Goal: Transaction & Acquisition: Purchase product/service

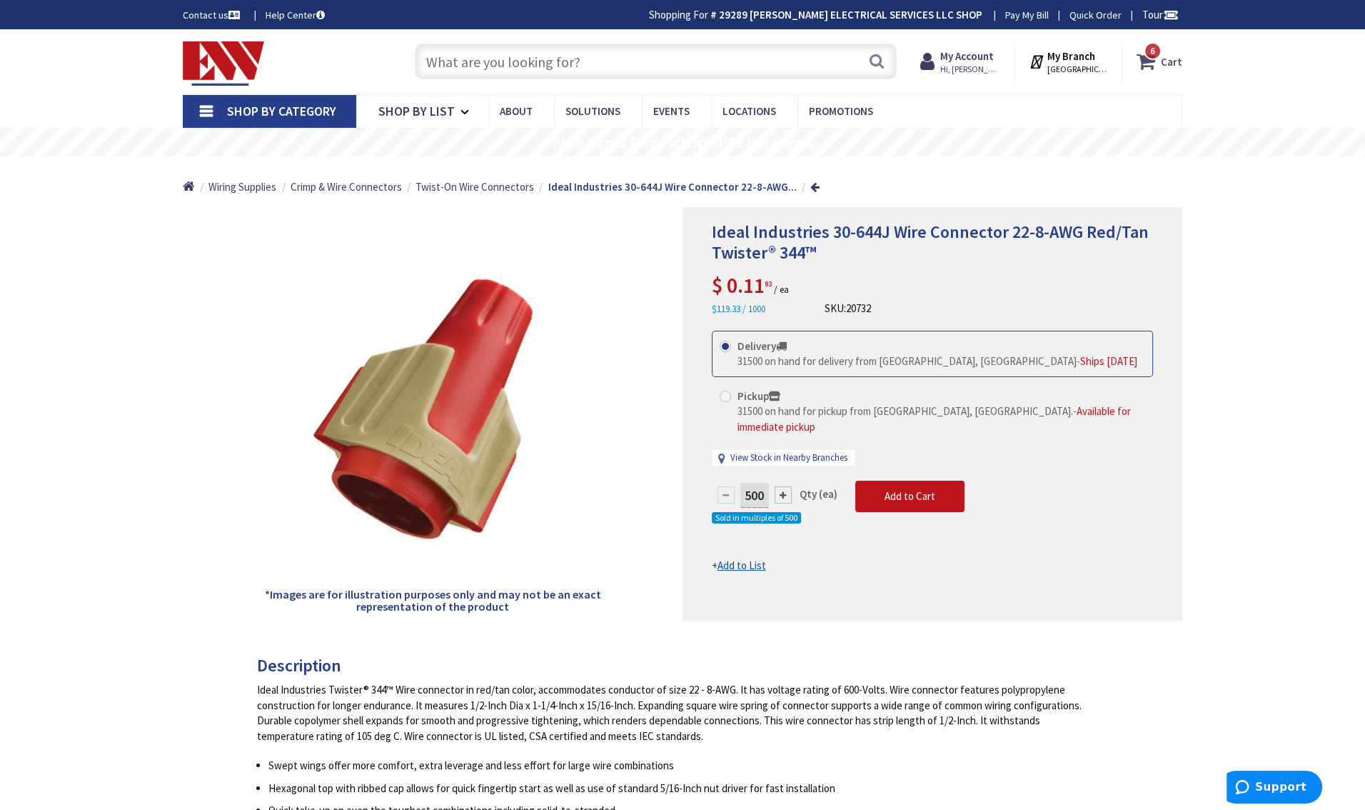
click at [1166, 64] on strong "Cart" at bounding box center [1171, 62] width 21 height 26
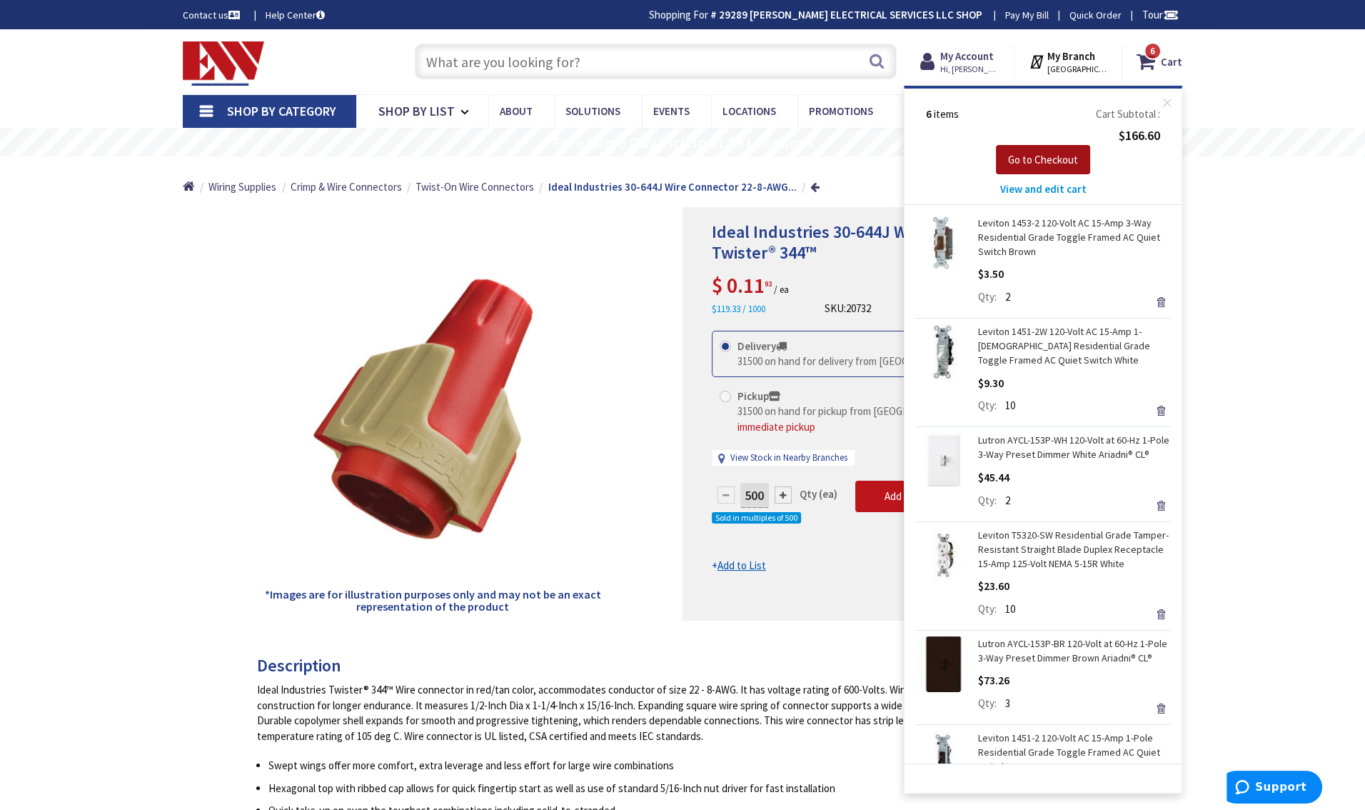
click at [1024, 159] on span "Go to Checkout" at bounding box center [1043, 160] width 70 height 14
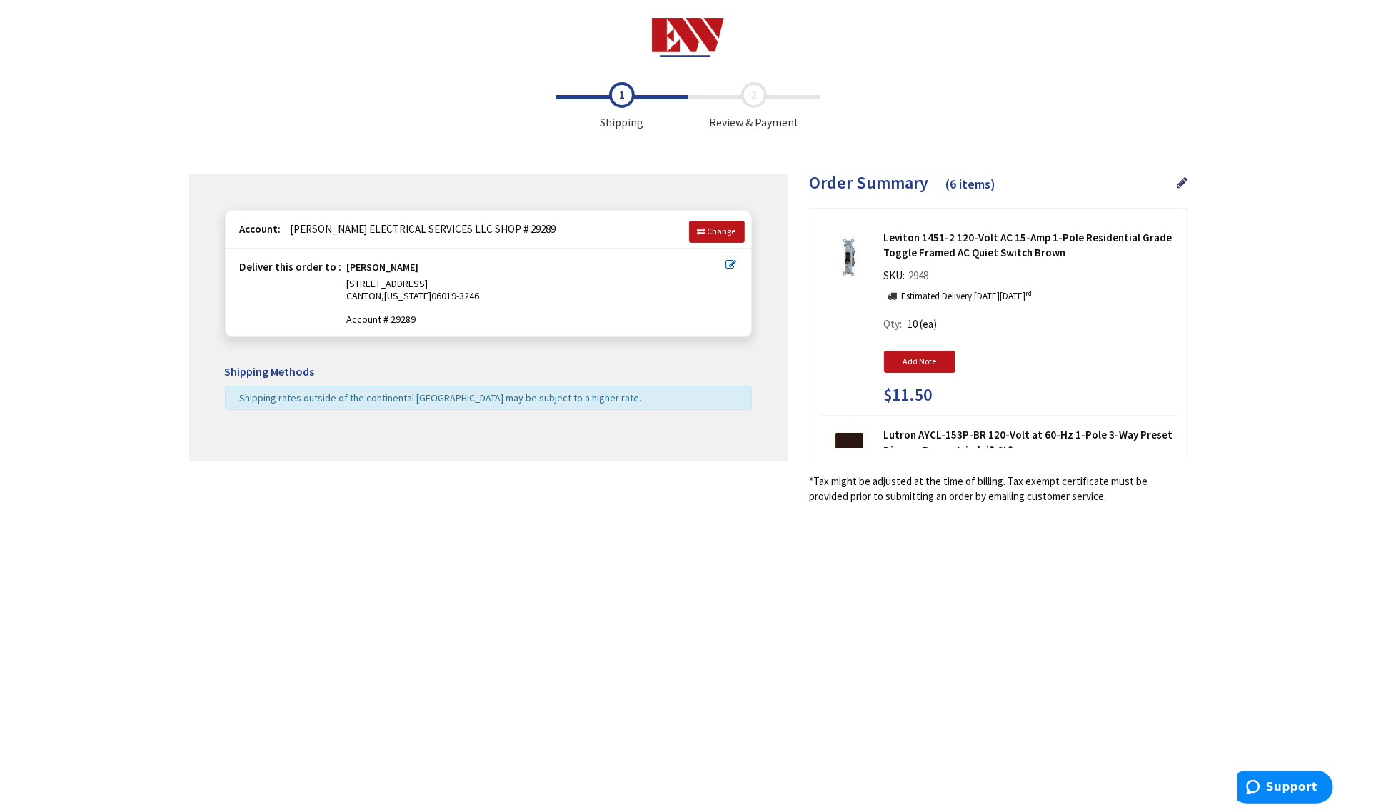
type input "[STREET_ADDRESS]"
type input "CANTON"
type input "06019-3246"
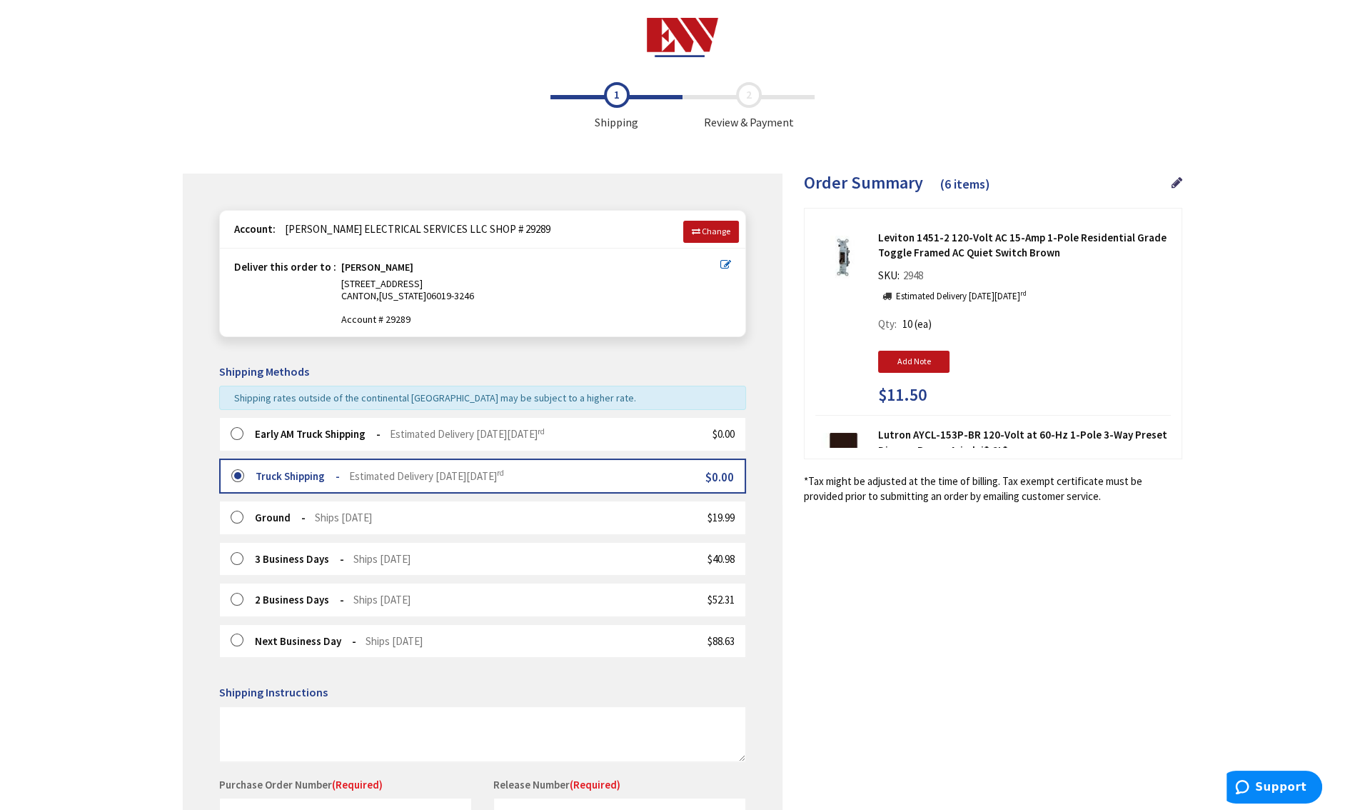
click at [238, 434] on label at bounding box center [242, 434] width 22 height 14
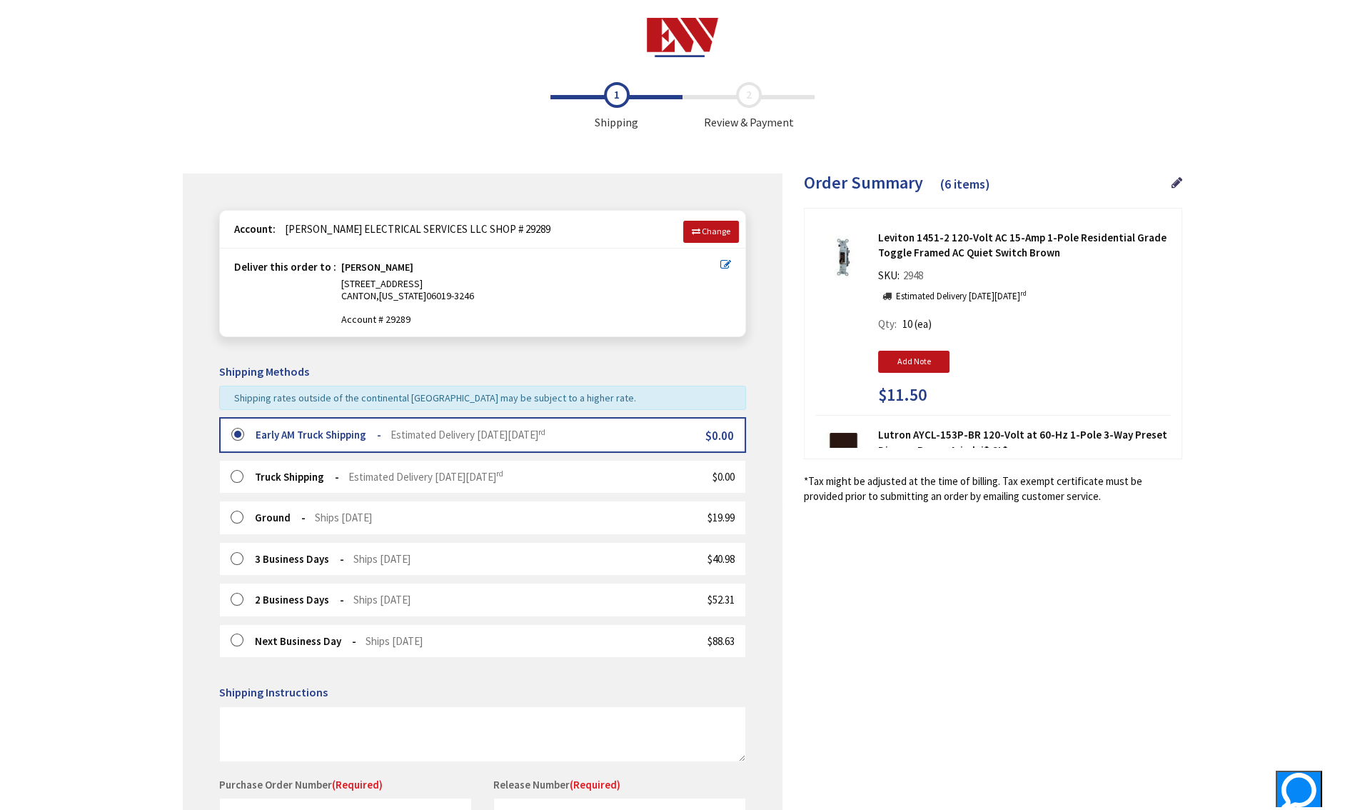
click at [726, 266] on icon at bounding box center [725, 264] width 11 height 11
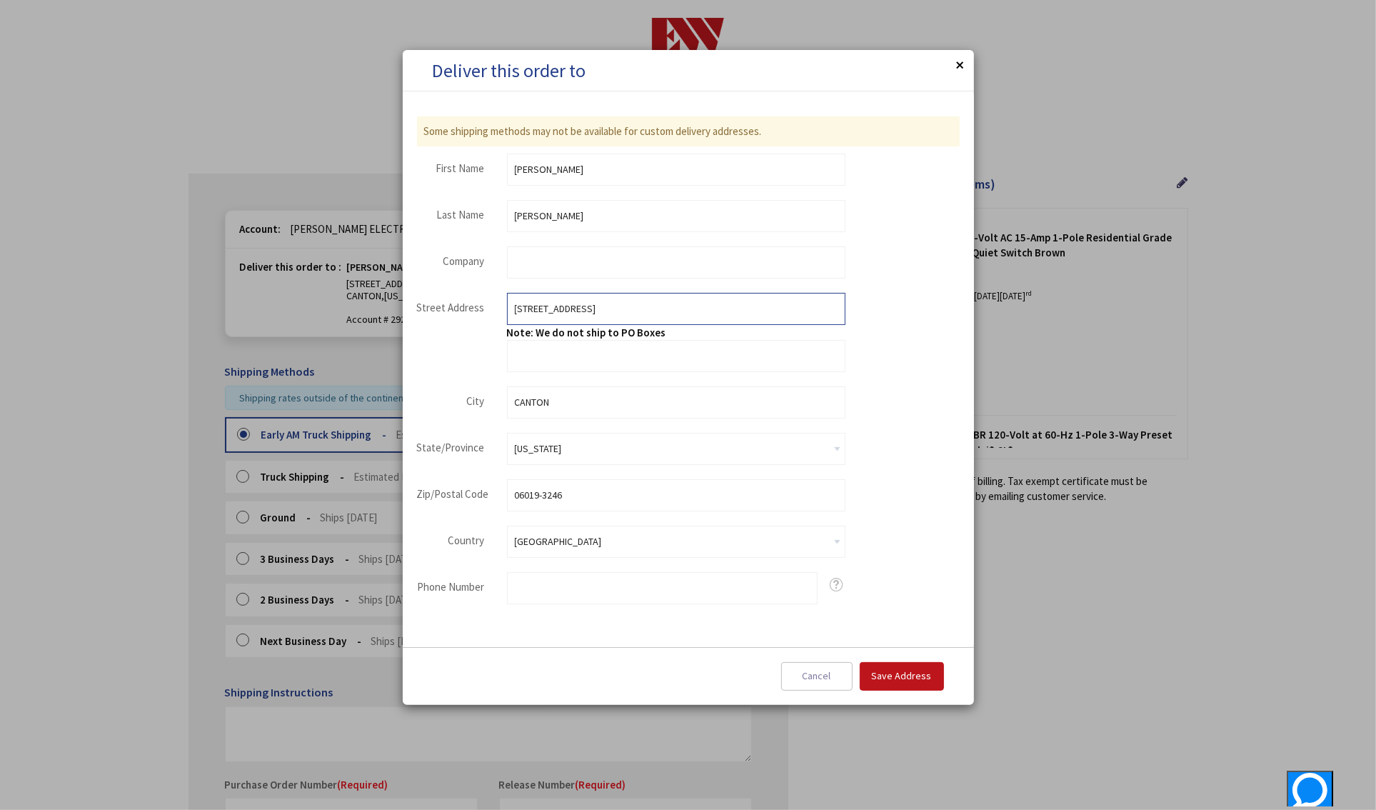
click at [597, 311] on input "[STREET_ADDRESS]" at bounding box center [676, 309] width 338 height 32
type input "[STREET_ADDRESS]"
type input "[GEOGRAPHIC_DATA]"
type input "06259"
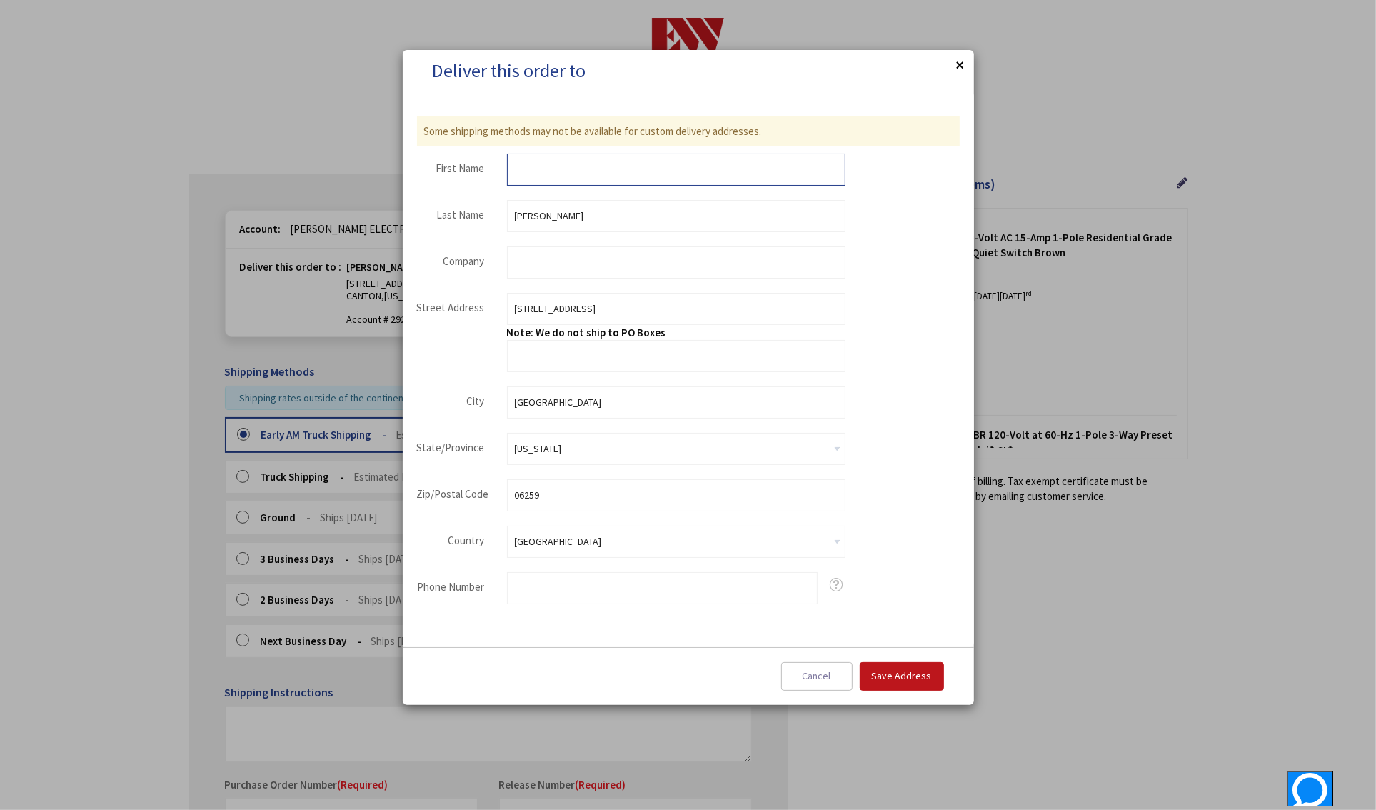
type input "[PERSON_NAME]"
type input "[PERSON_NAME] ELECTRIC , A DIVISION OF [PERSON_NAME] ELECTRICAL SERVICES LLC"
type input "8609637078"
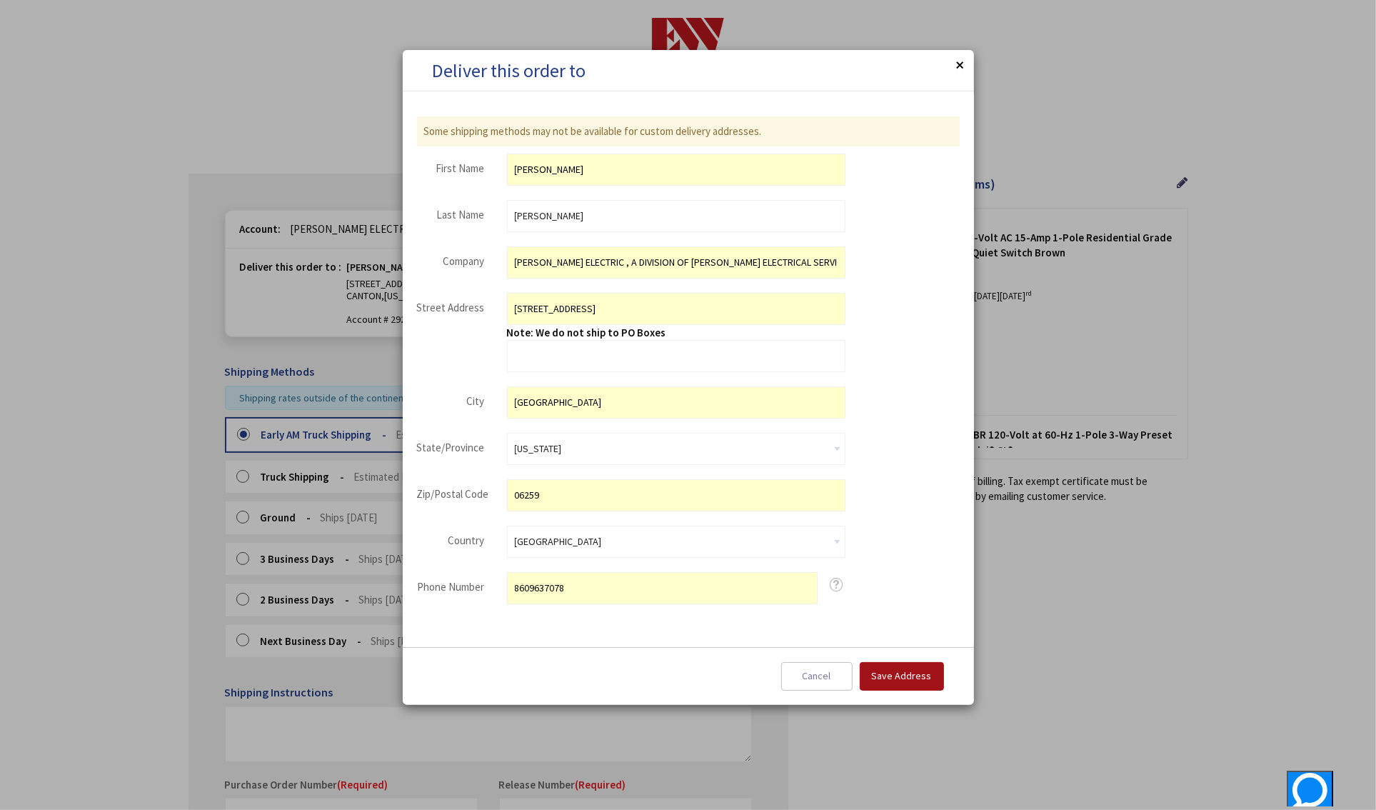
click at [918, 681] on span "Save Address" at bounding box center [902, 675] width 60 height 13
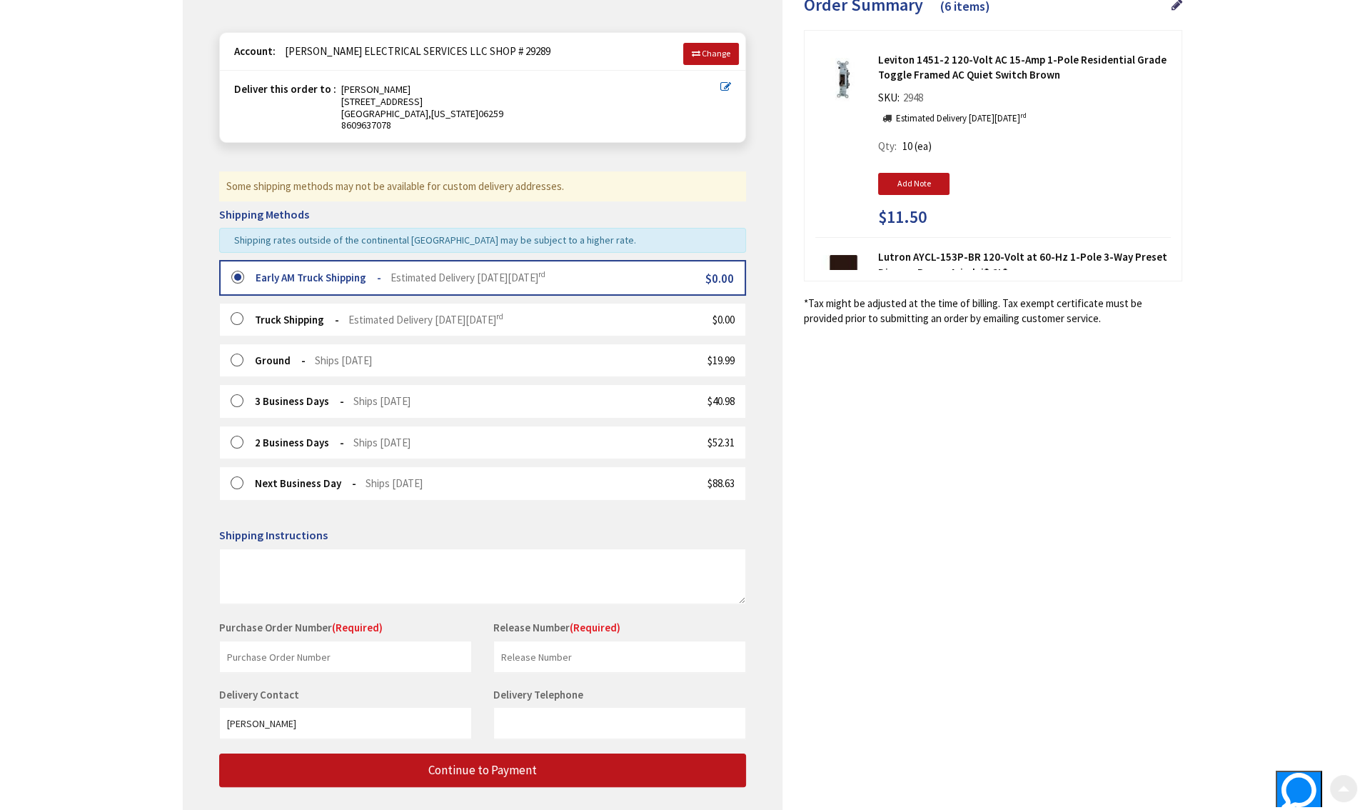
scroll to position [265, 0]
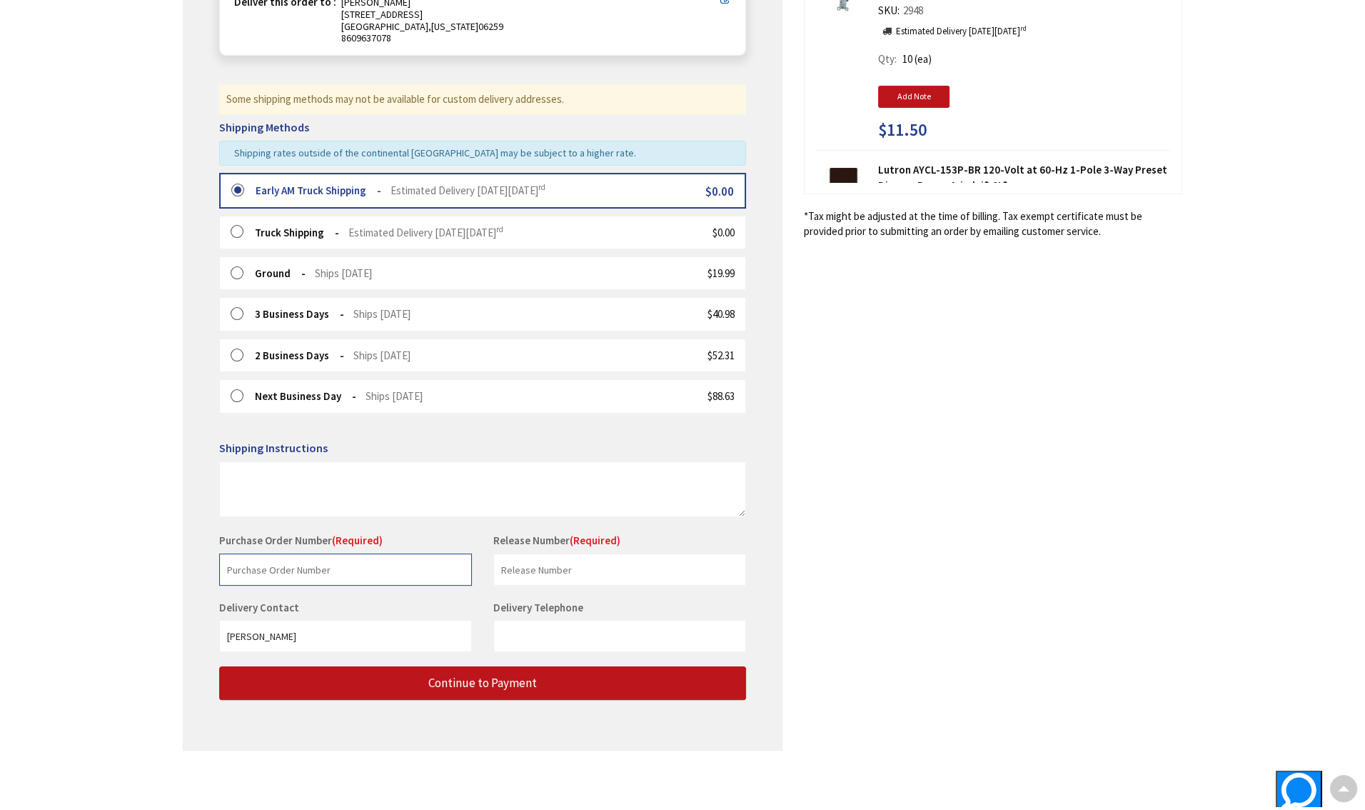
click at [378, 563] on input "text" at bounding box center [345, 569] width 253 height 32
click at [329, 564] on input "text" at bounding box center [345, 569] width 253 height 32
type input "p"
type input "PE-24-077"
type input "DS PERSONAL"
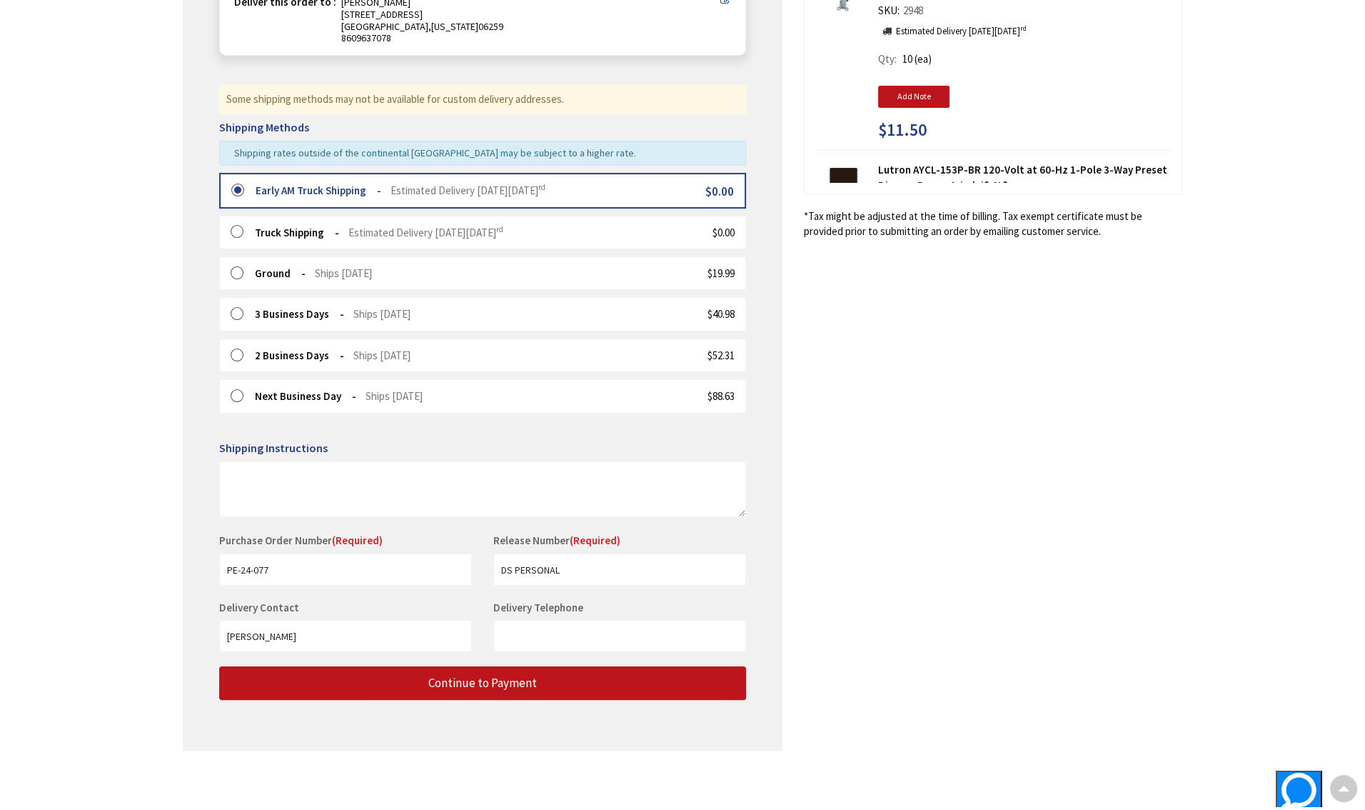
click at [1006, 590] on div "Shipping Review & Payment Estimated Total $166.60 6 Some items on your order ar…" at bounding box center [683, 287] width 1000 height 955
click at [503, 688] on span "Continue to Payment" at bounding box center [482, 683] width 109 height 16
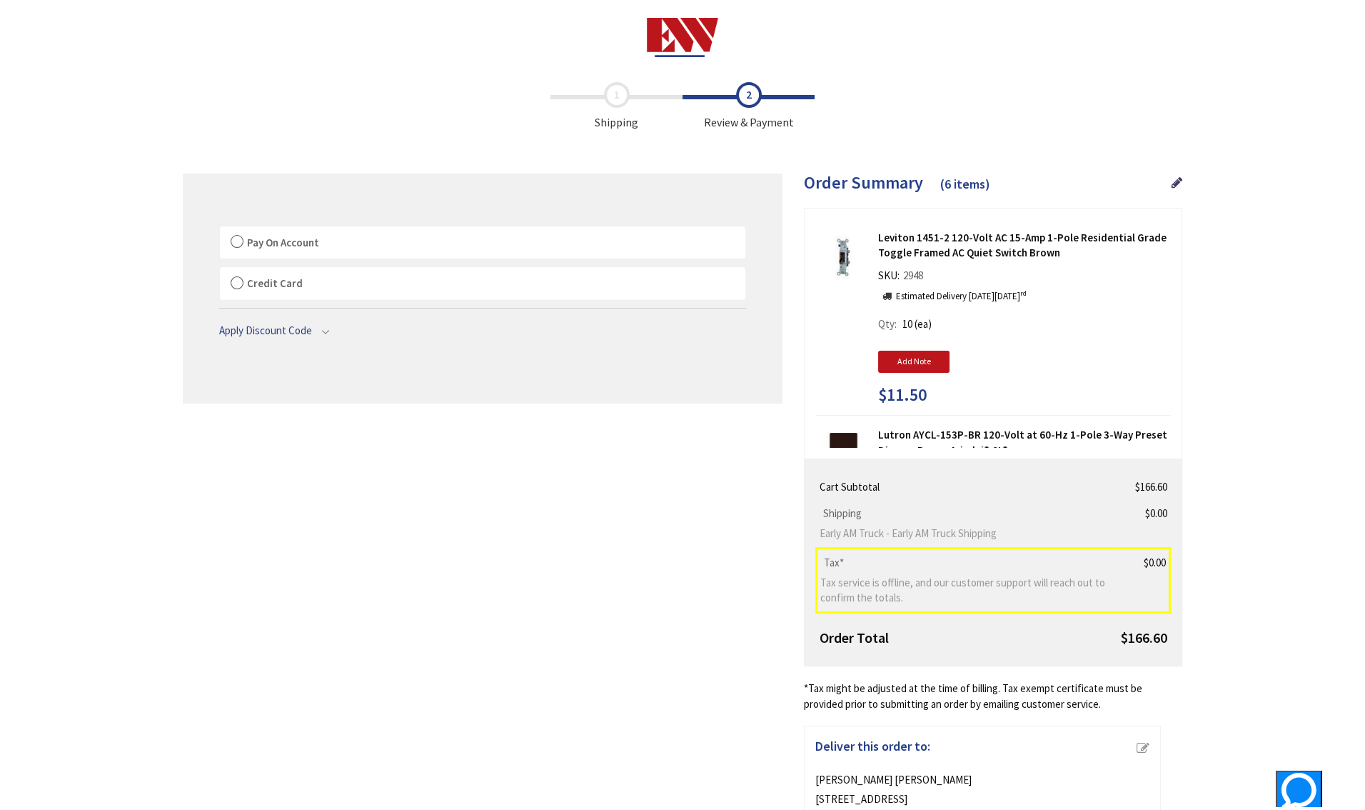
click at [232, 282] on label "Credit Card" at bounding box center [483, 283] width 526 height 33
click at [220, 270] on input "Credit Card" at bounding box center [220, 270] width 0 height 0
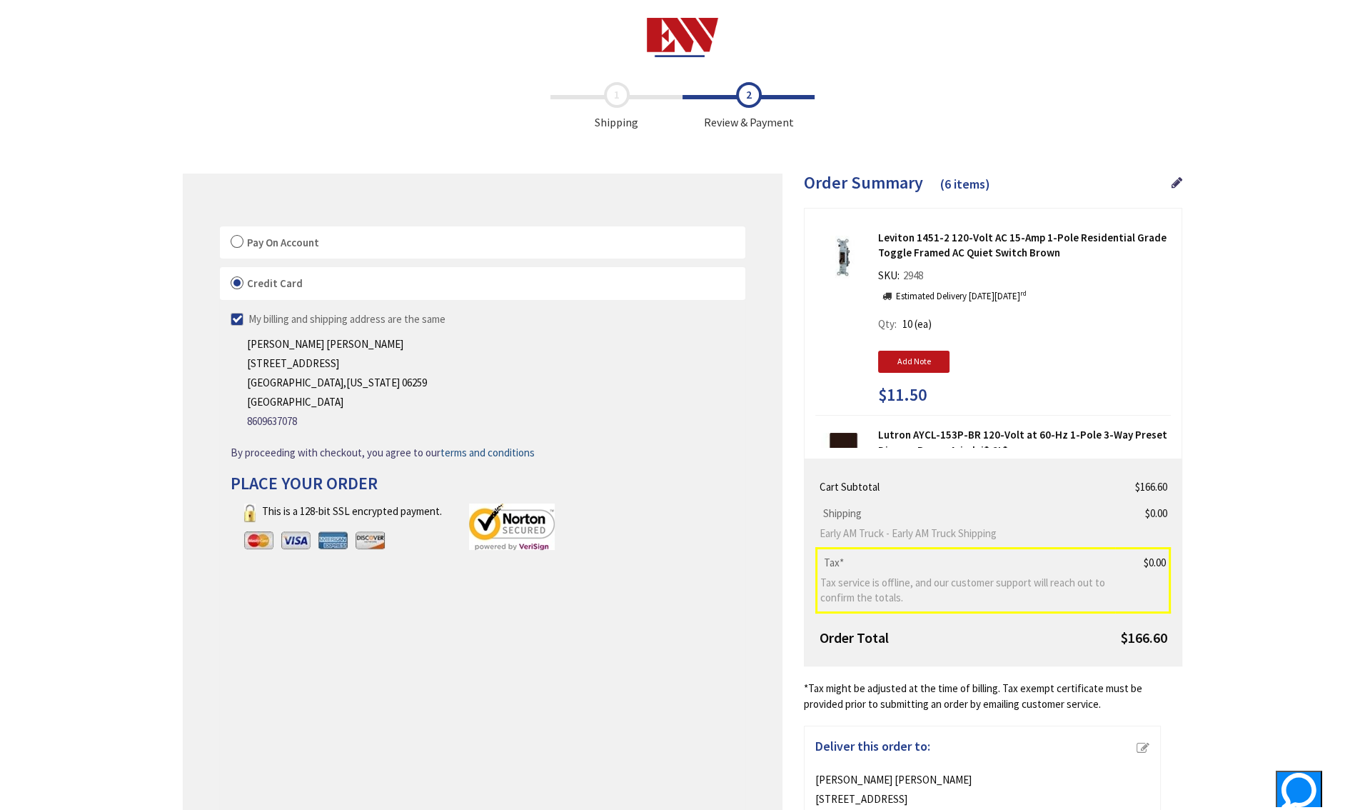
click at [236, 319] on label "My billing and shipping address are the same" at bounding box center [338, 318] width 215 height 15
click at [226, 319] on input "My billing and shipping address are the same" at bounding box center [220, 318] width 9 height 9
checkbox input "false"
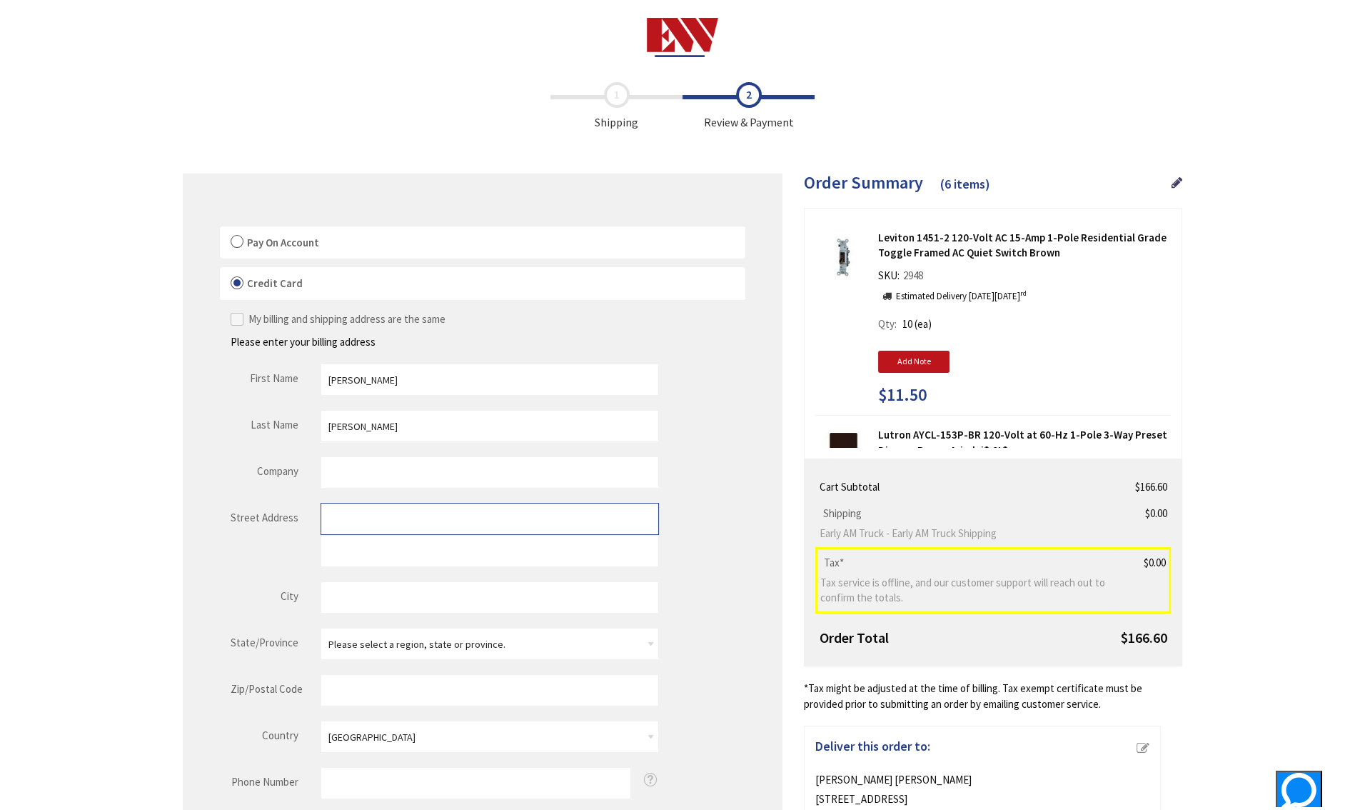
click at [401, 515] on input "Street Address: Line 1" at bounding box center [490, 519] width 338 height 32
type input "[STREET_ADDRESS]"
type input "COLUMBIA"
select select "14"
type input "06237"
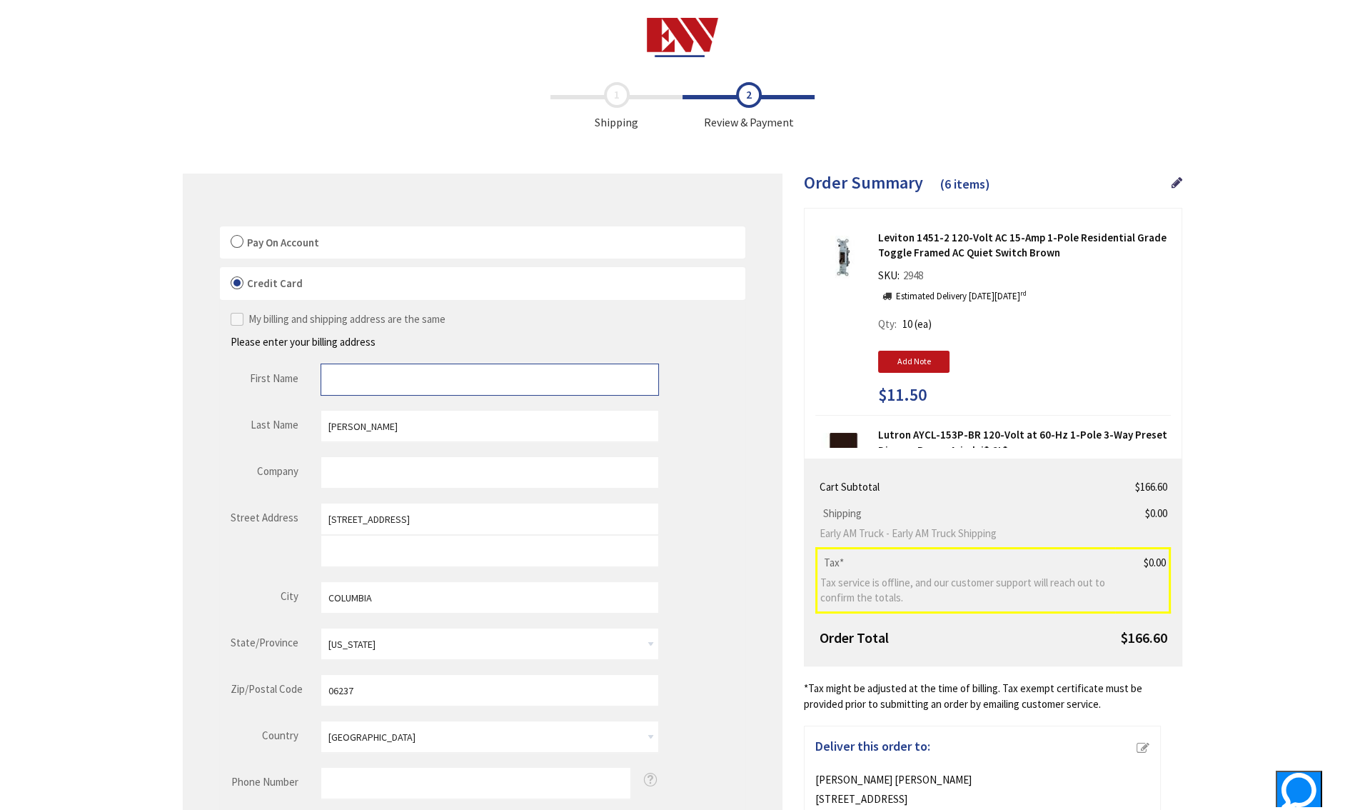
type input "[PERSON_NAME]"
type input "[PERSON_NAME] ELECTRIC , A DIVISION OF [PERSON_NAME] ELECTRICAL SERVICES LLC"
type input "8609637078"
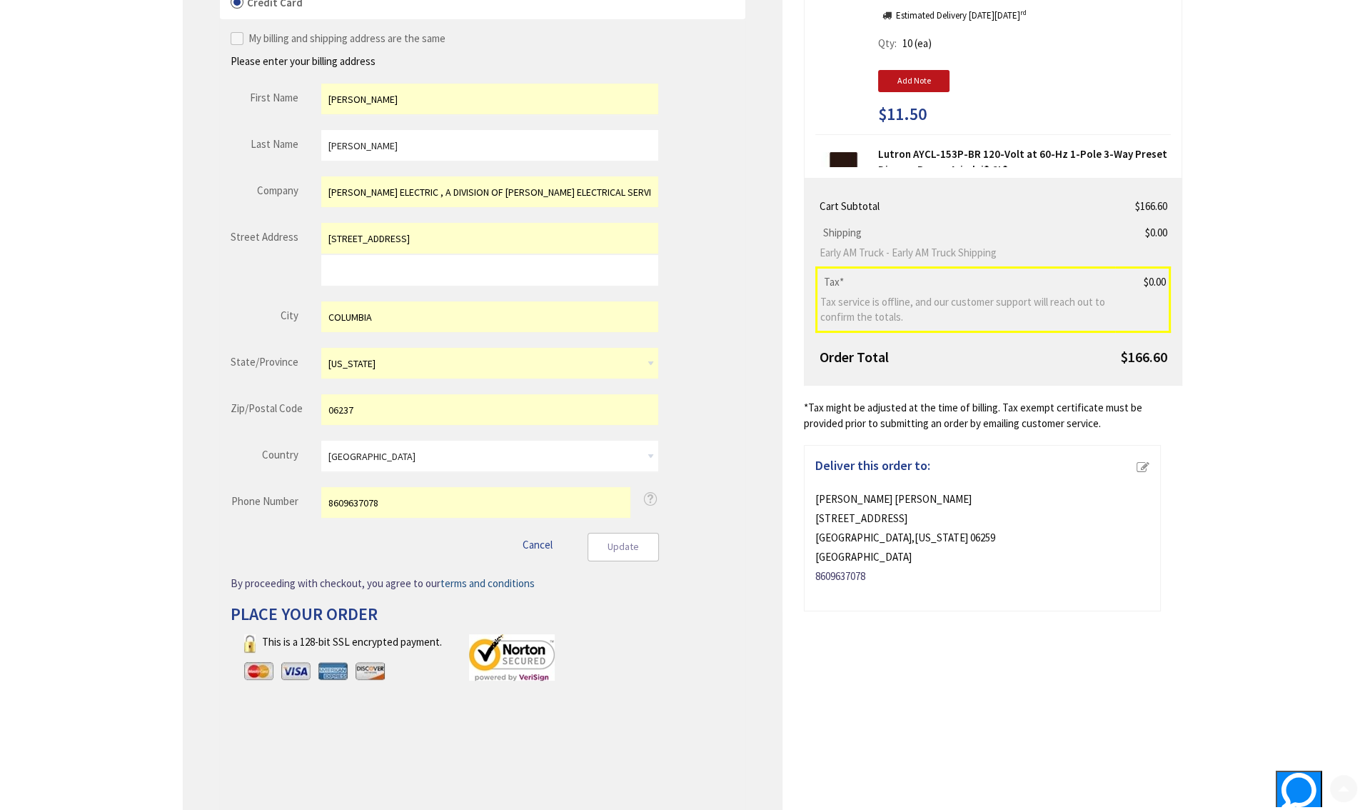
scroll to position [286, 0]
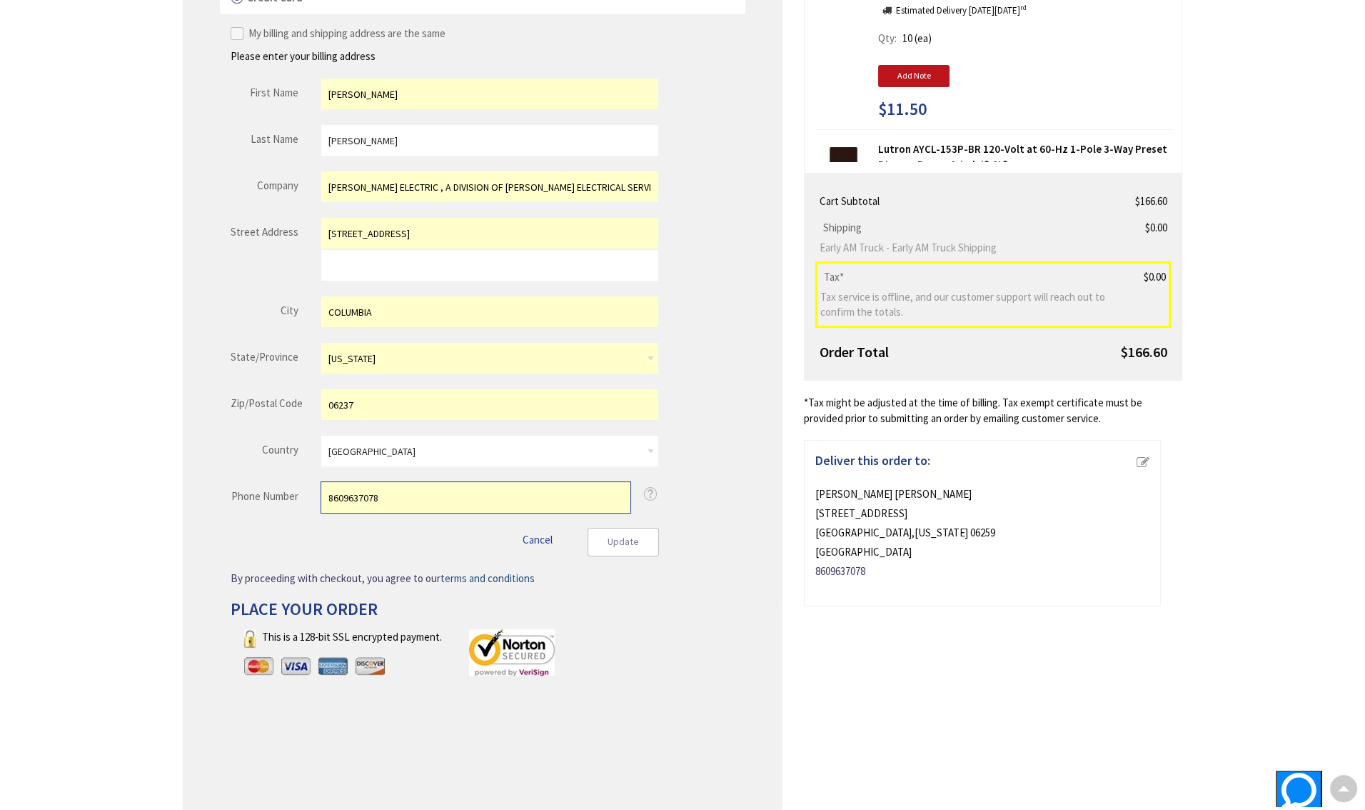
click at [386, 497] on input "8609637078" at bounding box center [476, 497] width 311 height 32
type input "9592104382"
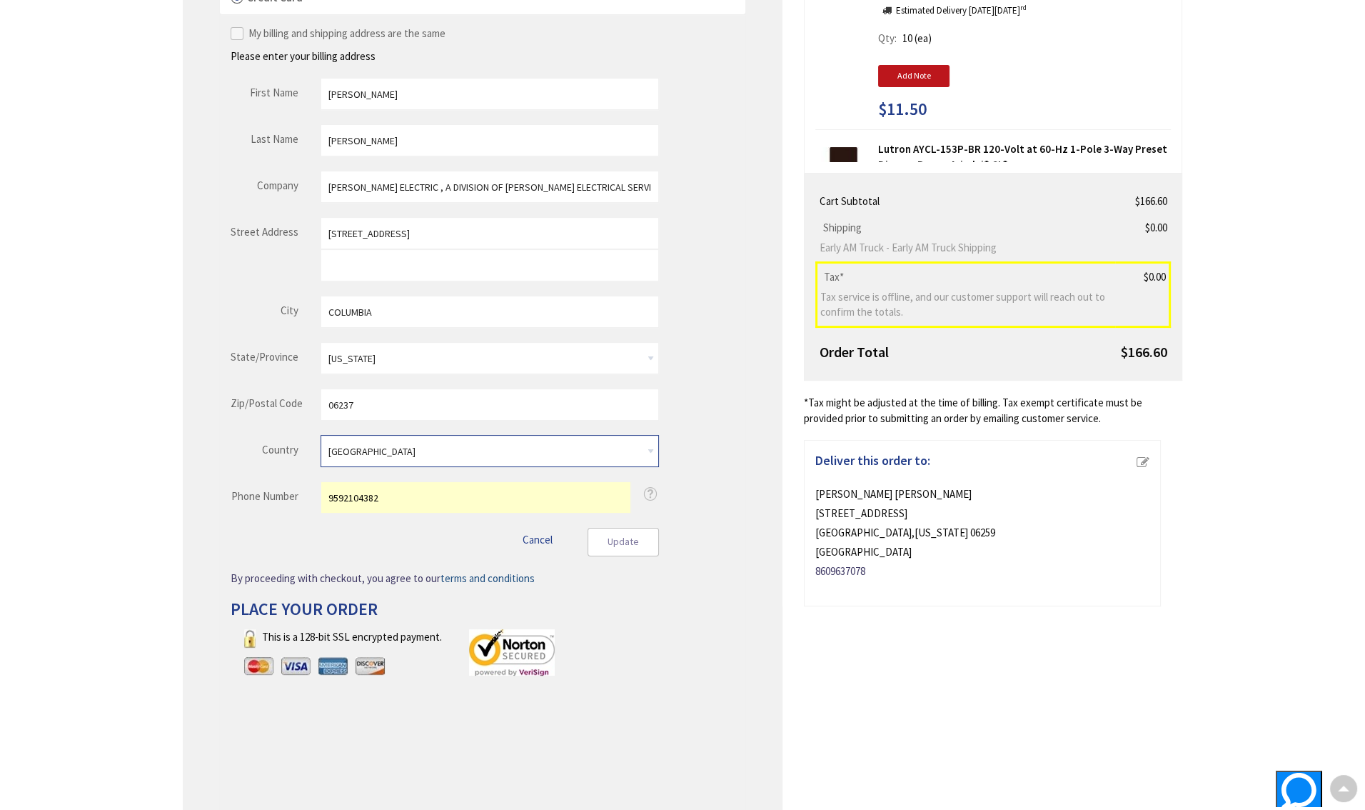
click at [421, 539] on div "Update Cancel" at bounding box center [445, 542] width 428 height 29
click at [245, 378] on fieldset "First Name [PERSON_NAME] Last Name [PERSON_NAME] Company [PERSON_NAME] ELECTRIC…" at bounding box center [445, 303] width 428 height 450
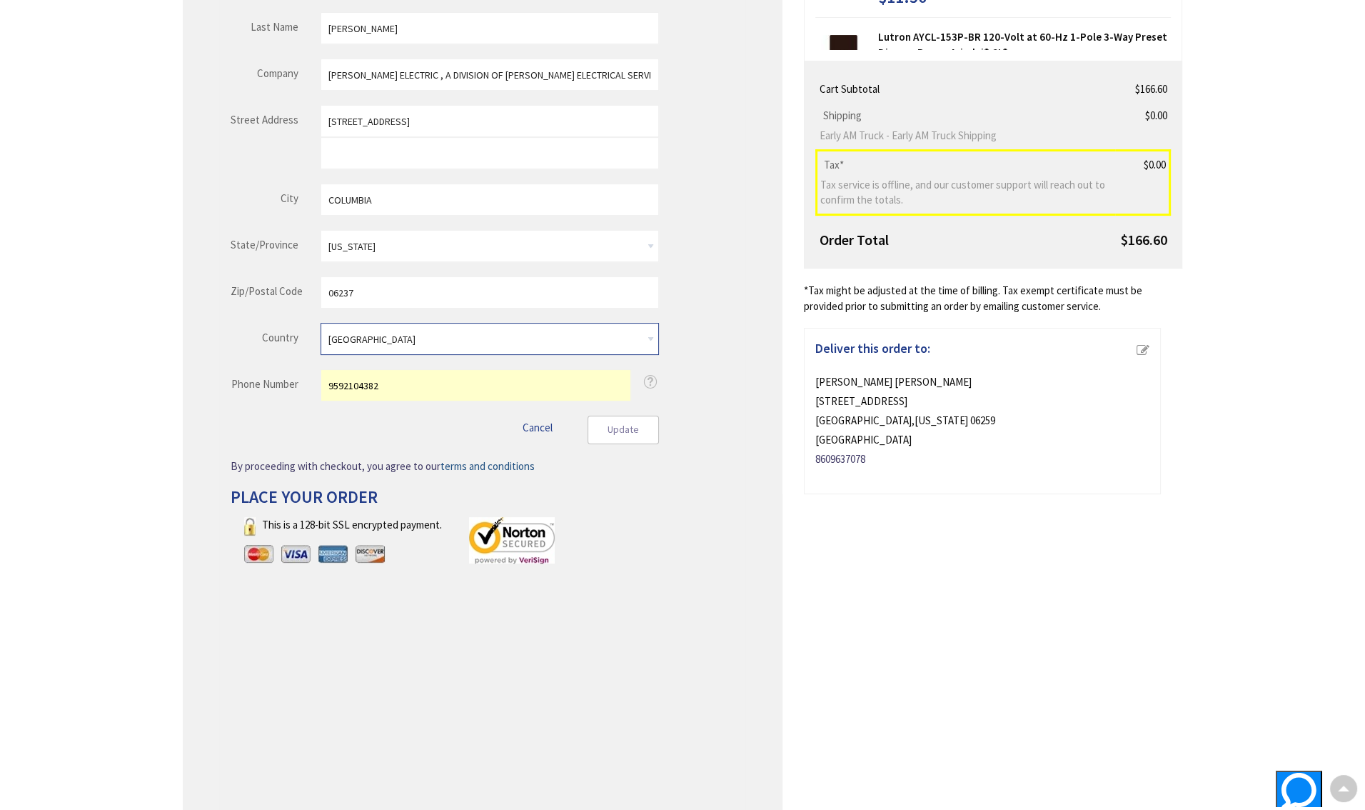
scroll to position [428, 0]
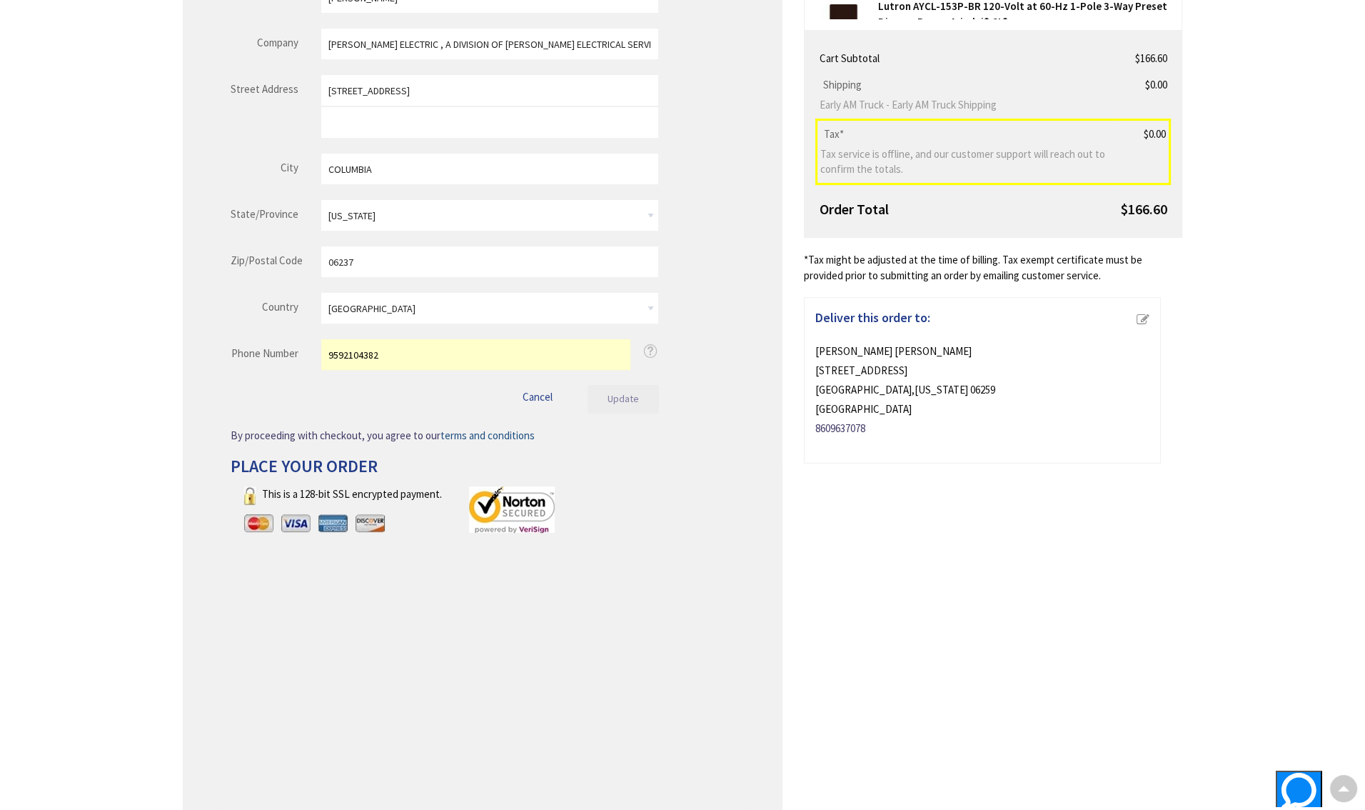
click at [632, 403] on span "Update" at bounding box center [623, 398] width 31 height 13
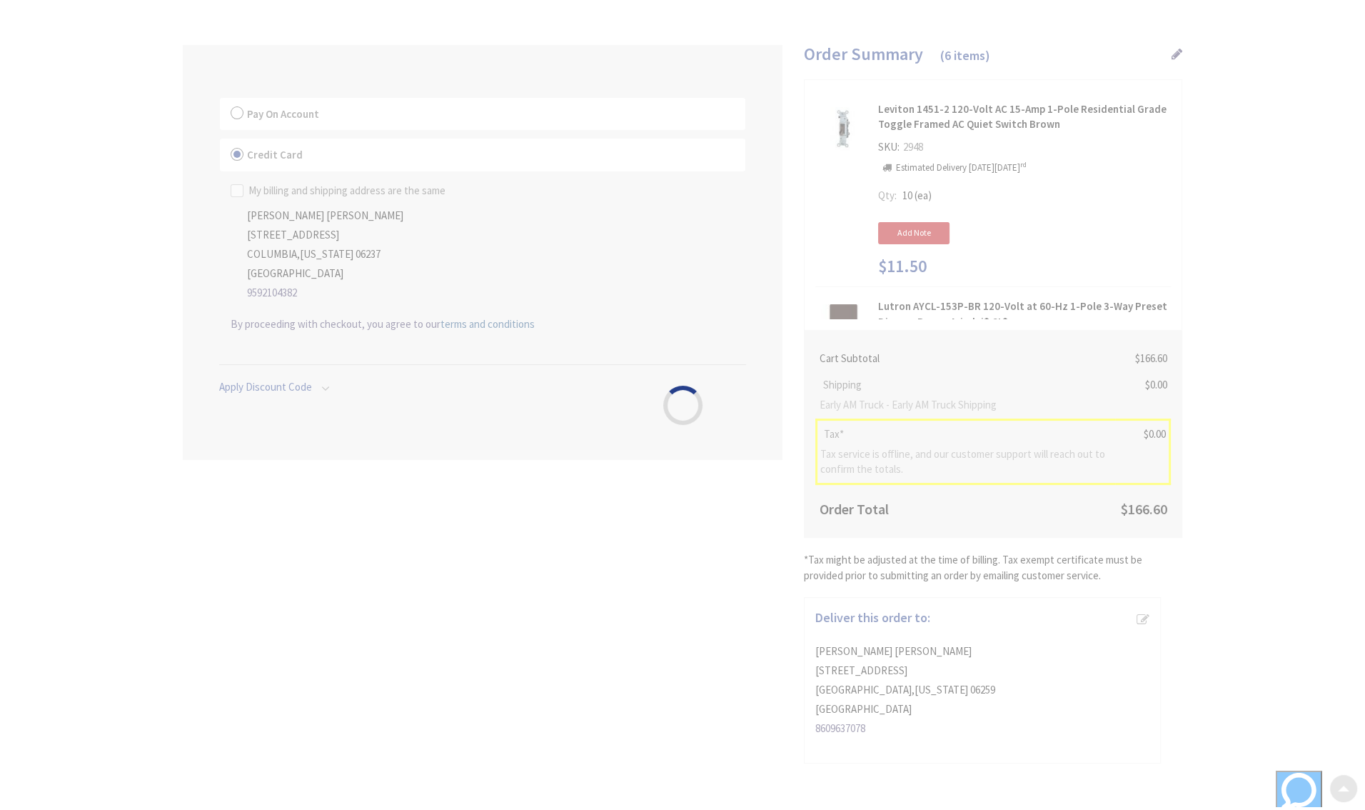
scroll to position [129, 0]
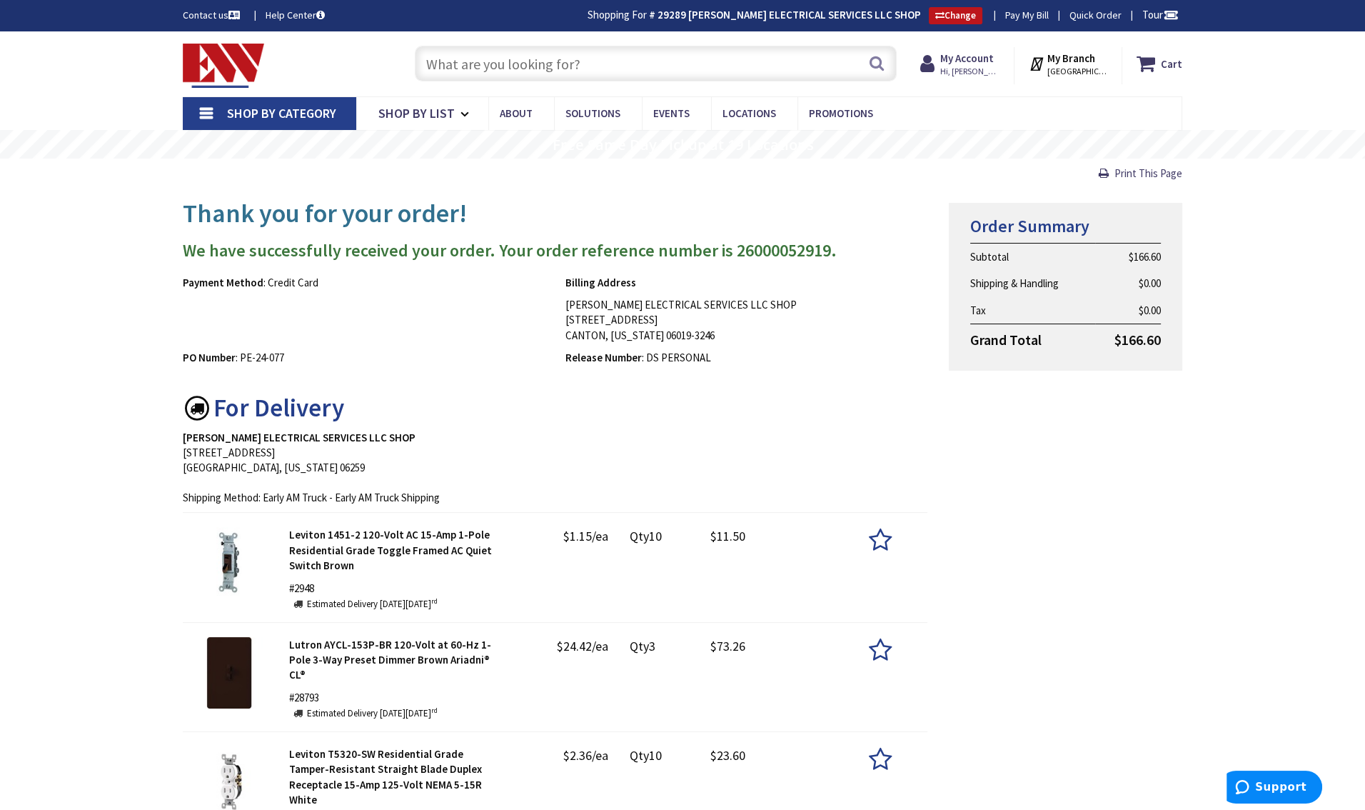
click at [1077, 496] on div "Thank you for your order! We have successfully received your order. Your order …" at bounding box center [682, 694] width 1021 height 1010
drag, startPoint x: 720, startPoint y: 249, endPoint x: 812, endPoint y: 251, distance: 91.4
click at [813, 251] on h3 "We have successfully received your order. Your order reference number is 260000…" at bounding box center [555, 250] width 745 height 19
copy h3 "26000052919"
click at [553, 459] on address "368 Killingly Road Pomfret Center, Connecticut 06259" at bounding box center [555, 453] width 745 height 46
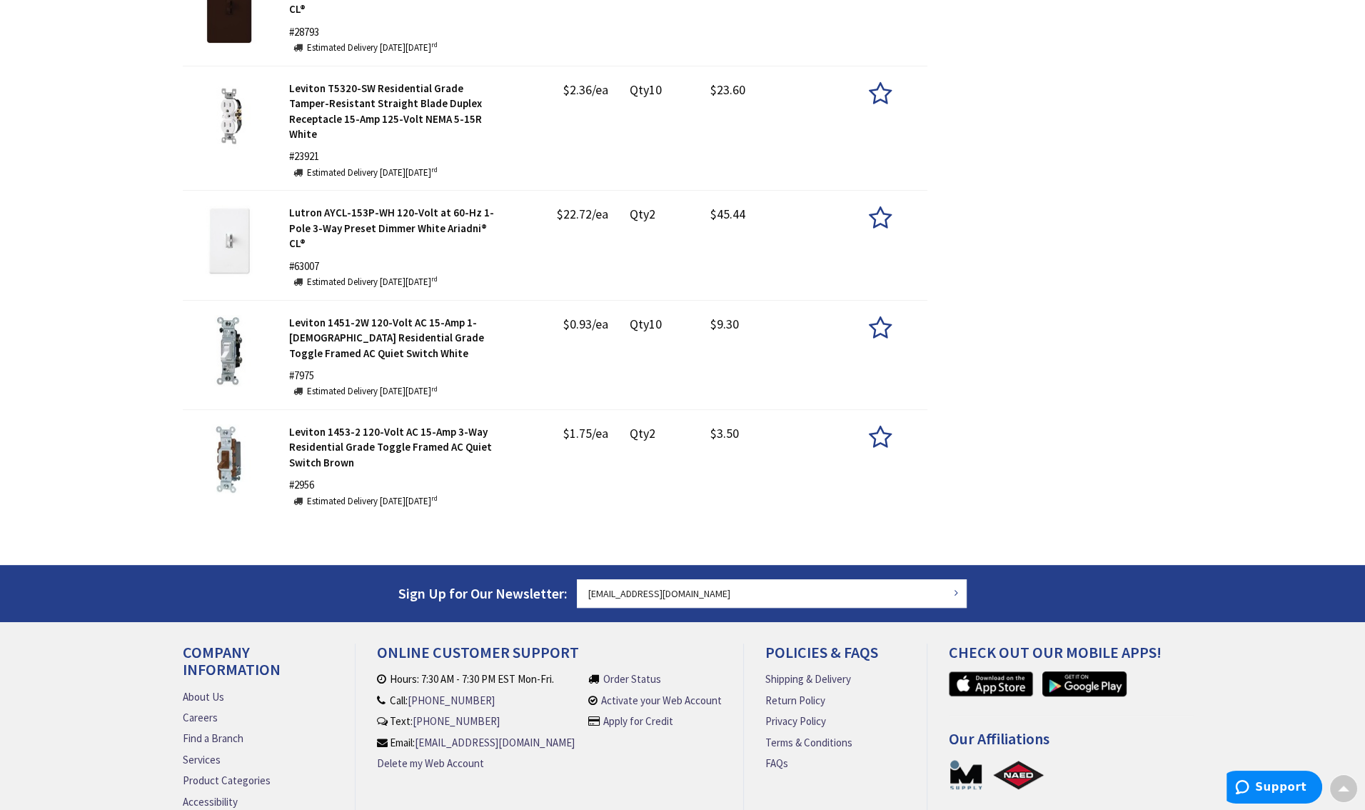
scroll to position [704, 0]
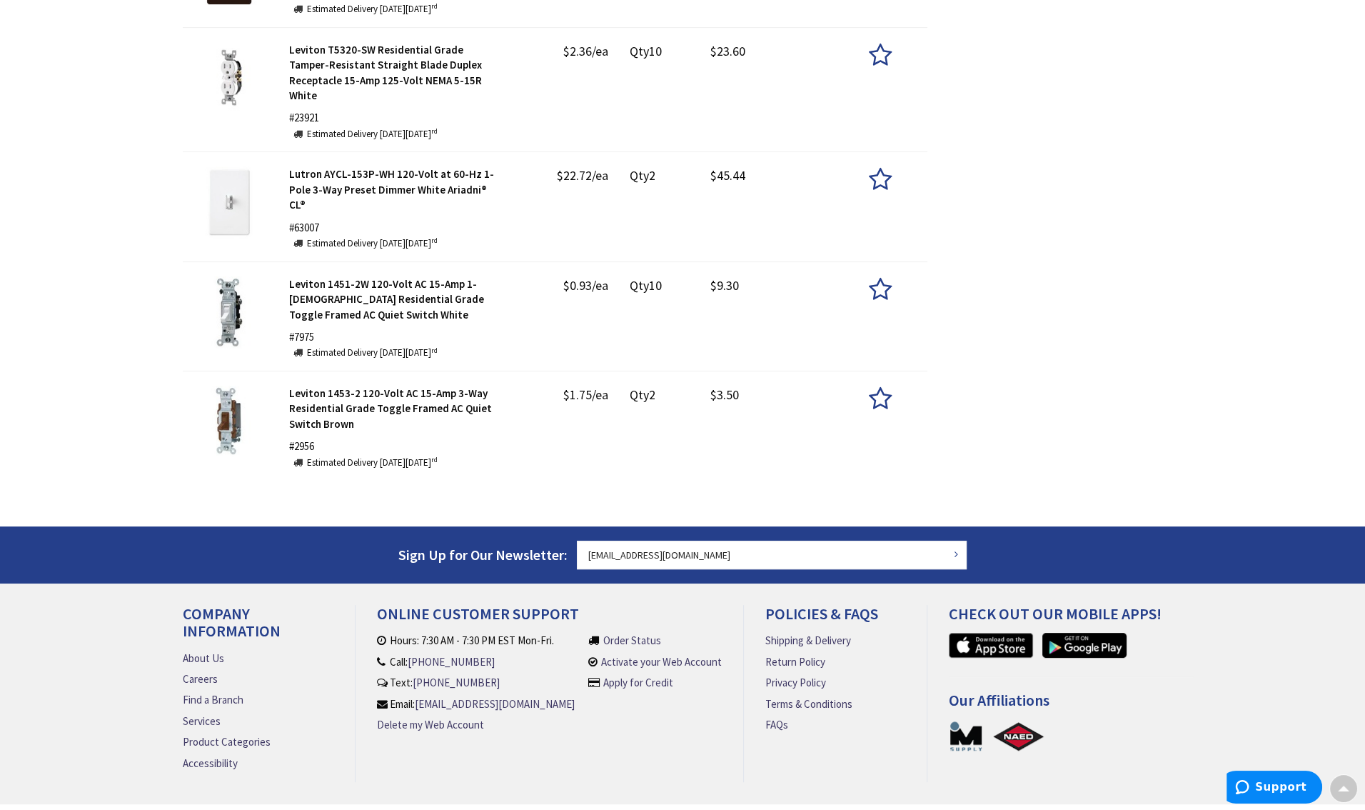
click at [1228, 403] on div "Skip to Content Toggle Nav Search Cart My Cart Close" at bounding box center [682, 90] width 1365 height 1527
click at [1286, 363] on div "Skip to Content Toggle Nav Search Cart My Cart Close" at bounding box center [682, 90] width 1365 height 1527
